Goal: Find specific page/section

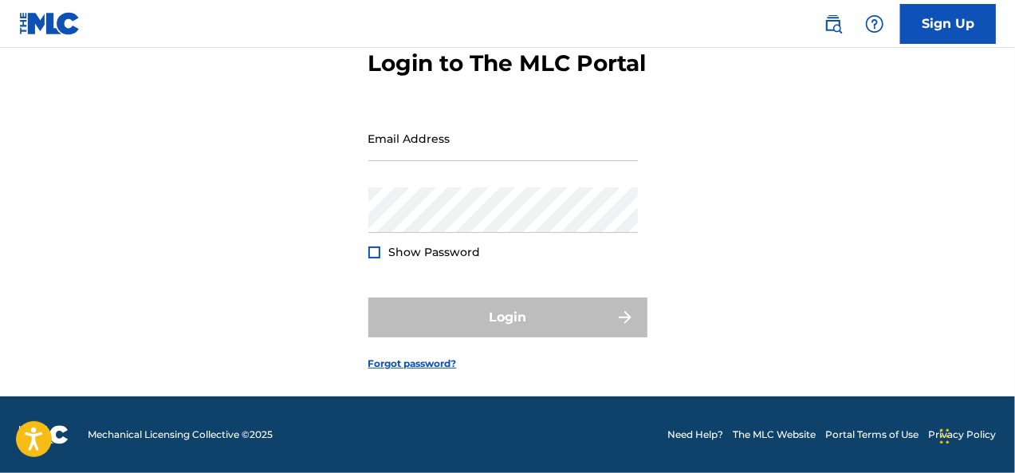
scroll to position [116, 0]
type input "[EMAIL_ADDRESS][DOMAIN_NAME]"
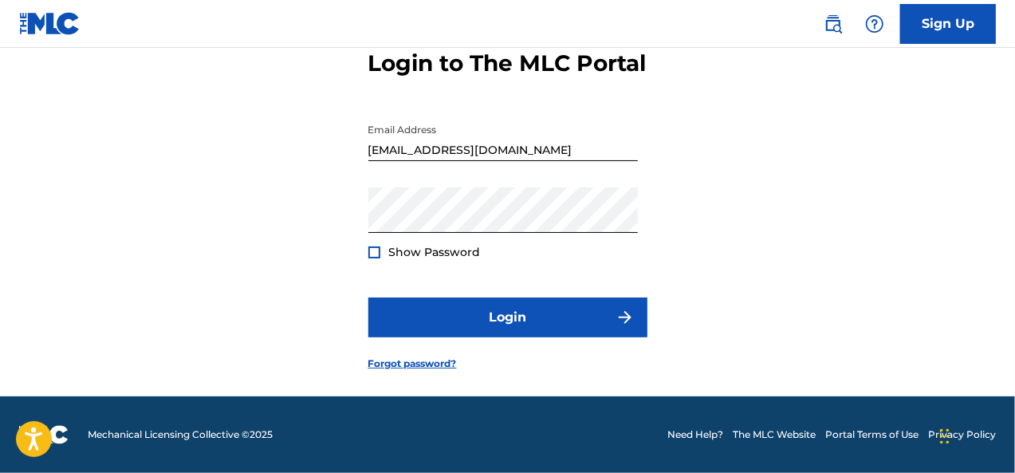
click at [377, 248] on div at bounding box center [374, 252] width 12 height 12
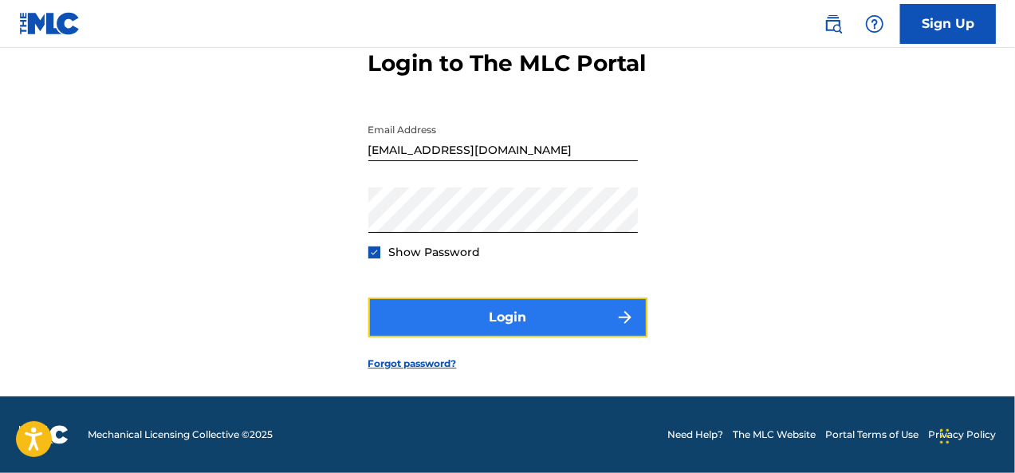
click at [447, 306] on button "Login" at bounding box center [507, 317] width 279 height 40
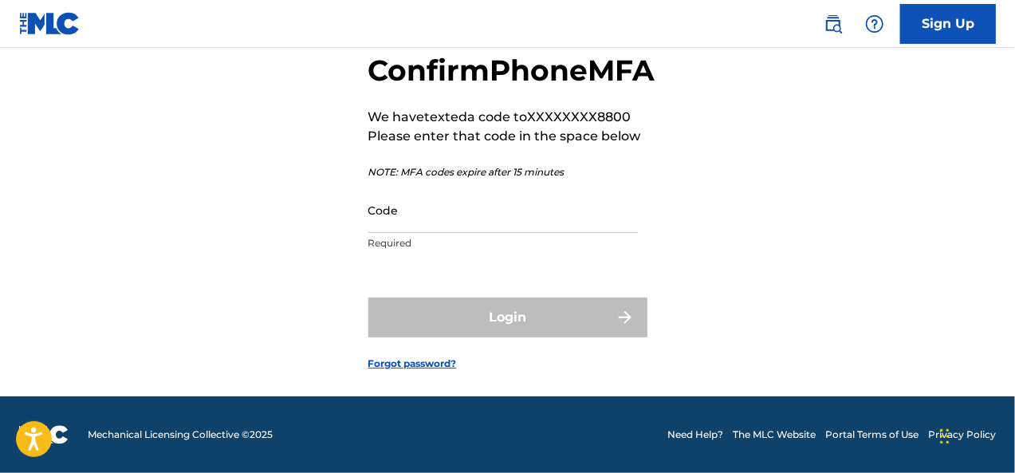
scroll to position [121, 0]
click at [417, 213] on input "Code" at bounding box center [503, 209] width 270 height 45
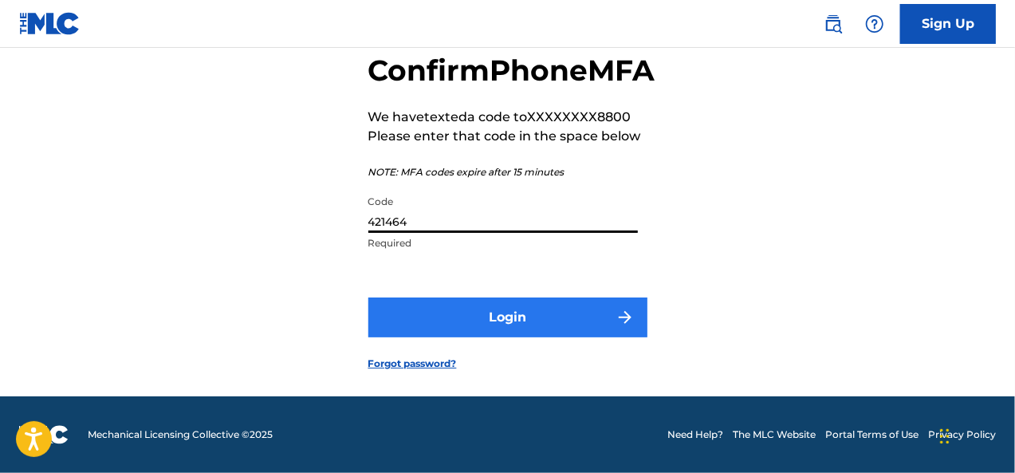
type input "421464"
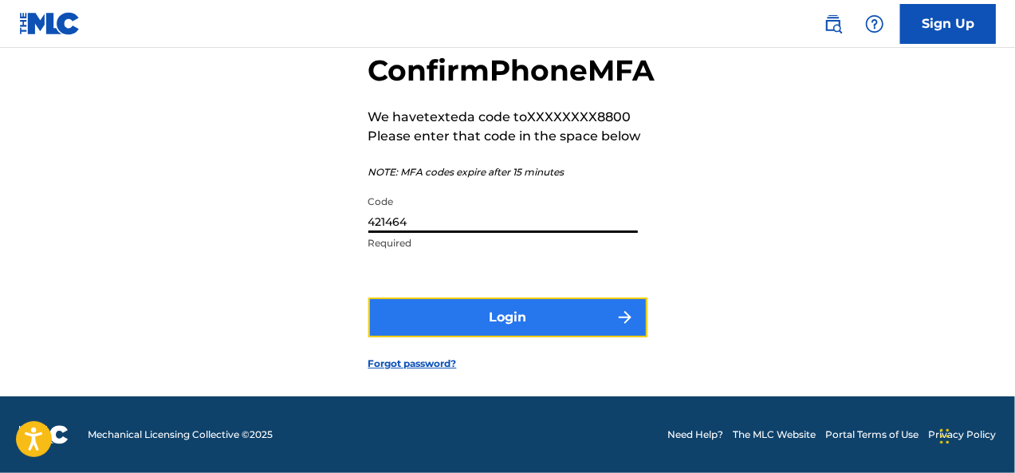
click at [455, 309] on button "Login" at bounding box center [507, 317] width 279 height 40
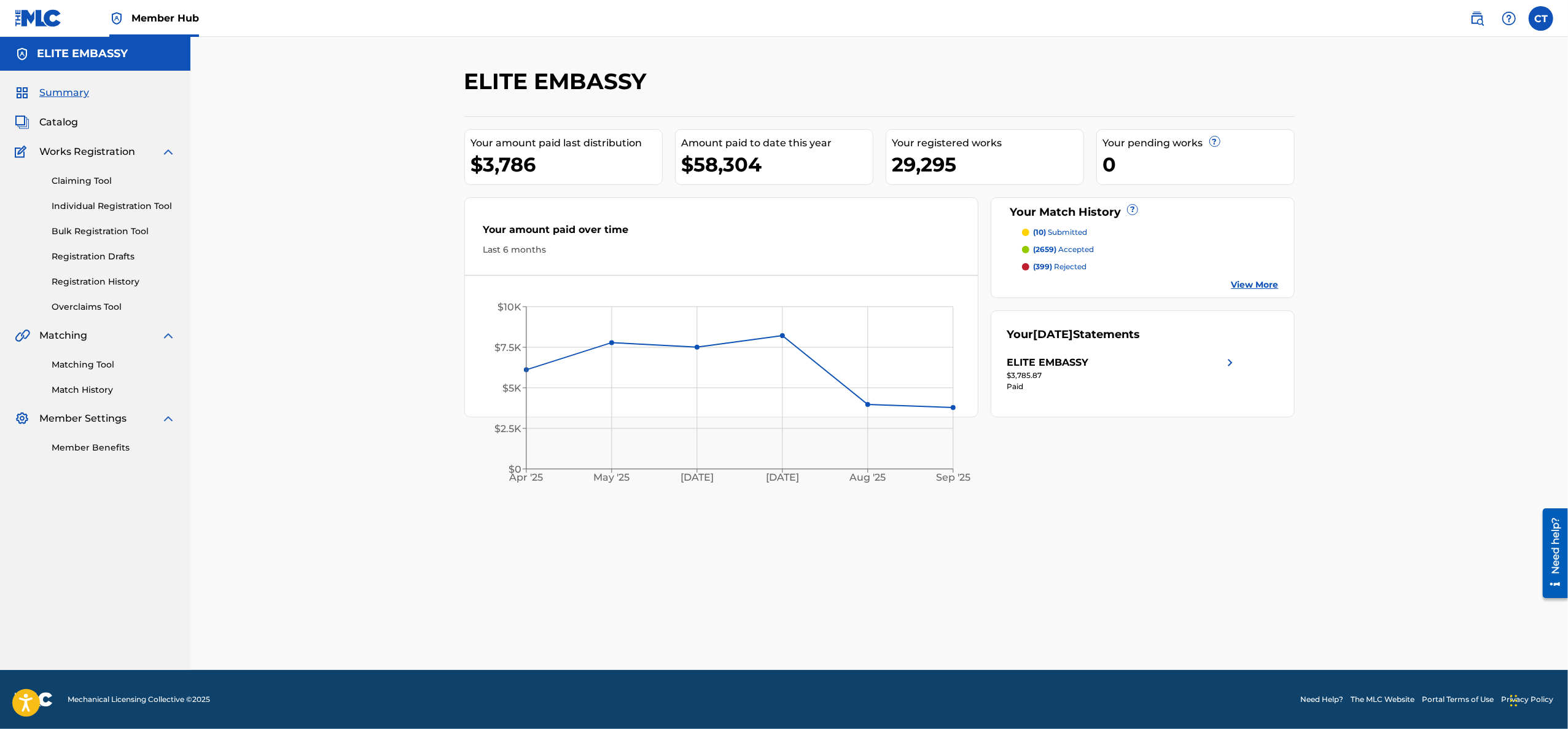
click at [781, 26] on span at bounding box center [1493, 18] width 56 height 25
click at [781, 24] on img at bounding box center [1476, 18] width 15 height 15
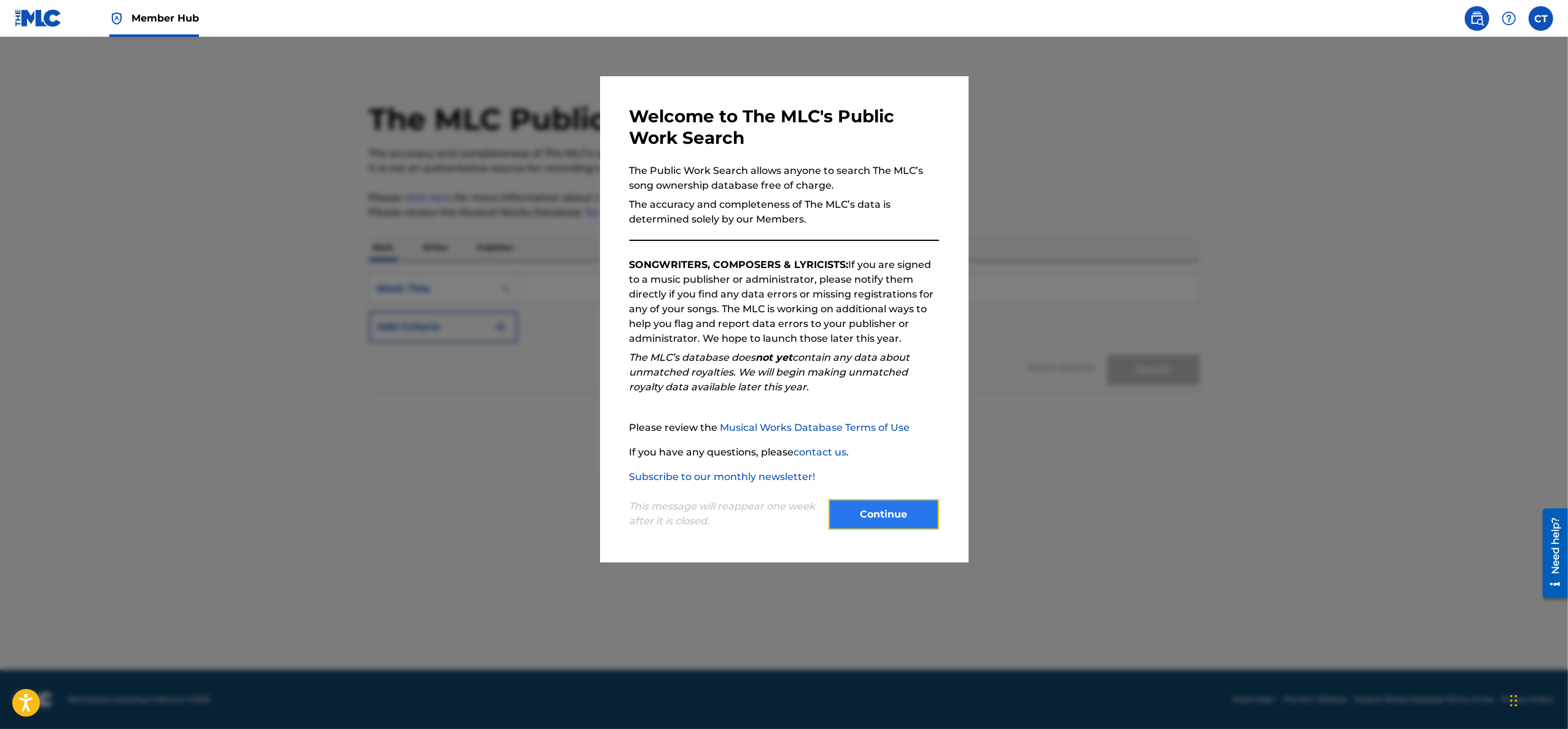
click at [781, 364] on button "Continue" at bounding box center [884, 515] width 111 height 31
